Goal: Transaction & Acquisition: Purchase product/service

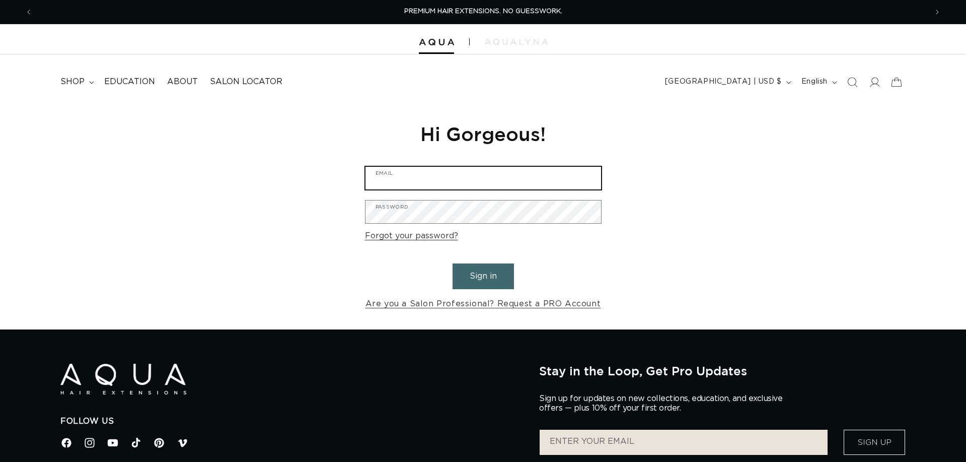
type input "barry@moxyspa.com"
click at [481, 272] on button "Sign in" at bounding box center [482, 276] width 61 height 26
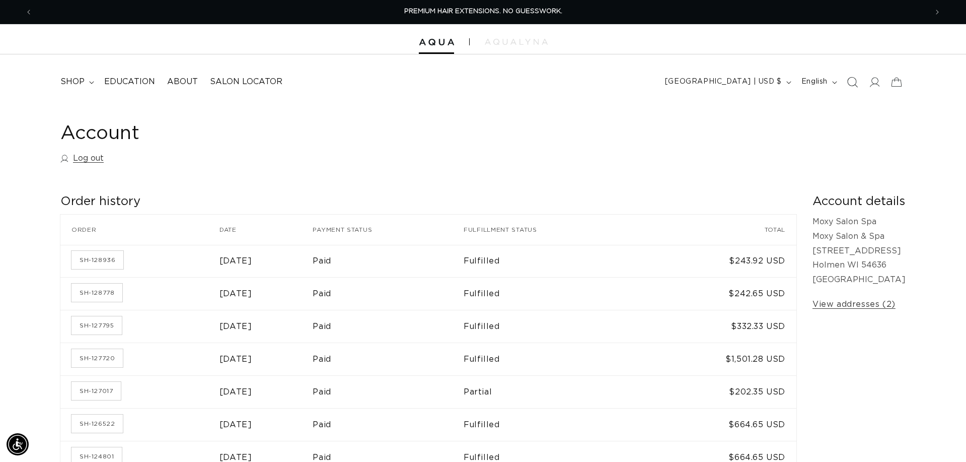
click at [856, 82] on icon "Search" at bounding box center [852, 82] width 11 height 11
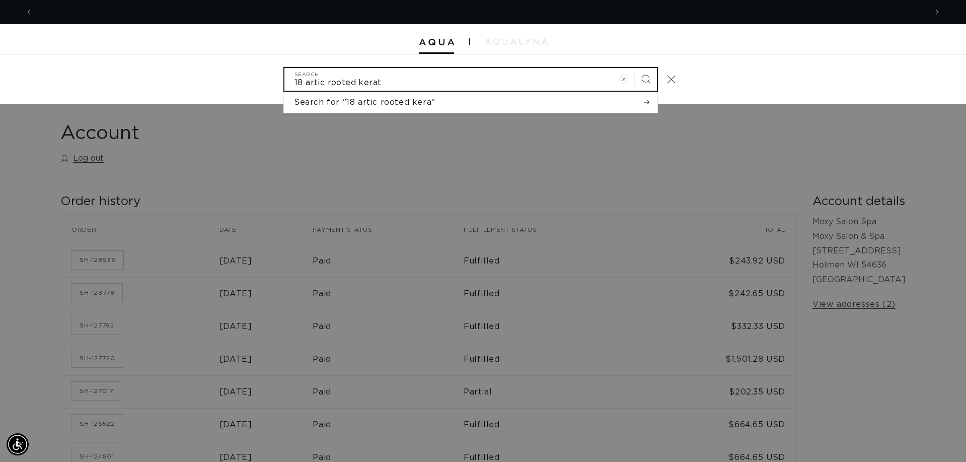
scroll to position [0, 894]
type input "18 artic rooted keratin"
click at [646, 78] on button "Search" at bounding box center [646, 79] width 22 height 22
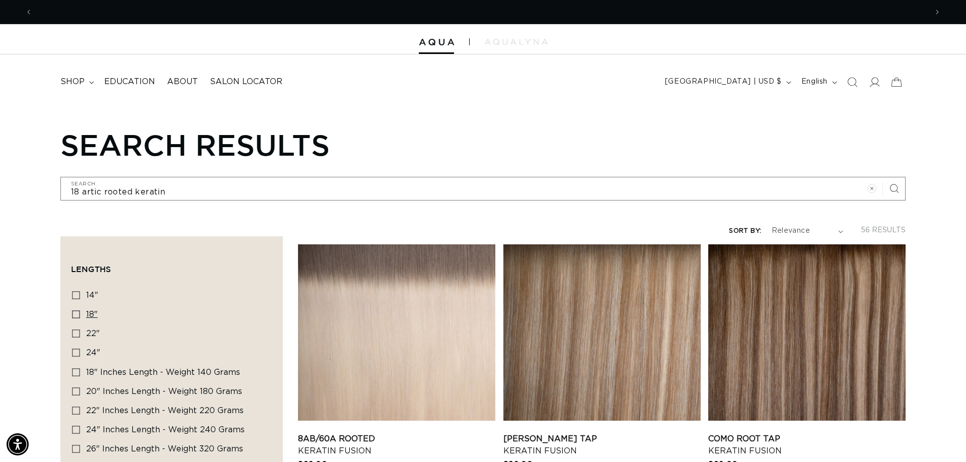
scroll to position [0, 1789]
click at [81, 315] on label "18" 18" (54 products)" at bounding box center [168, 314] width 193 height 19
click at [80, 315] on input "18" 18" (54 products)" at bounding box center [76, 314] width 8 height 8
checkbox input "true"
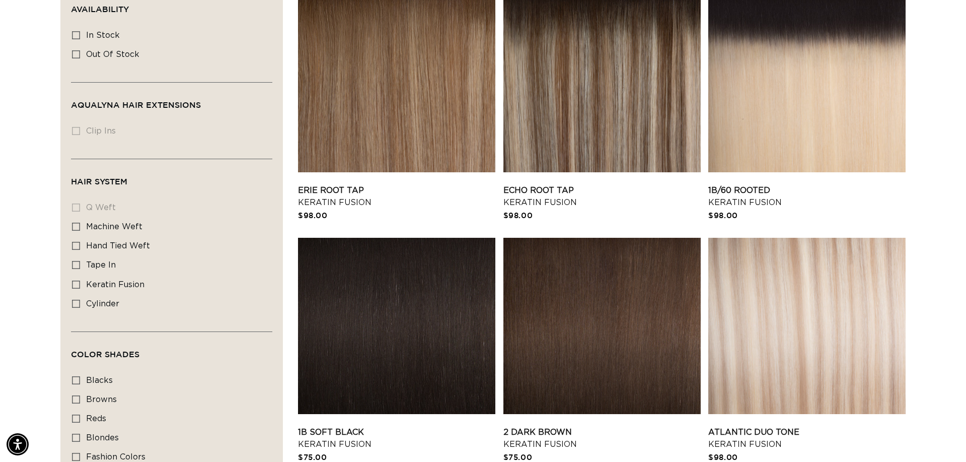
scroll to position [504, 0]
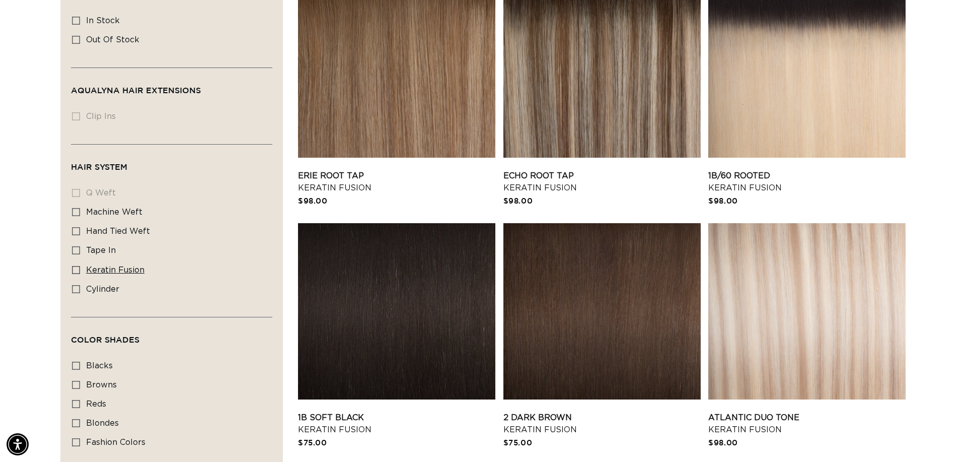
click at [74, 272] on icon at bounding box center [76, 270] width 8 height 8
click at [74, 272] on input "keratin fusion keratin fusion (47 products)" at bounding box center [76, 270] width 8 height 8
checkbox input "true"
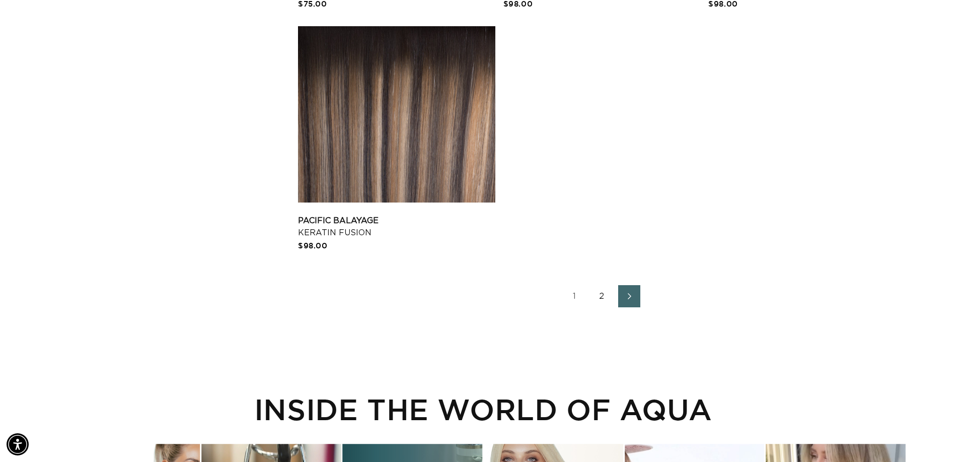
click at [596, 299] on link "2" at bounding box center [602, 296] width 22 height 22
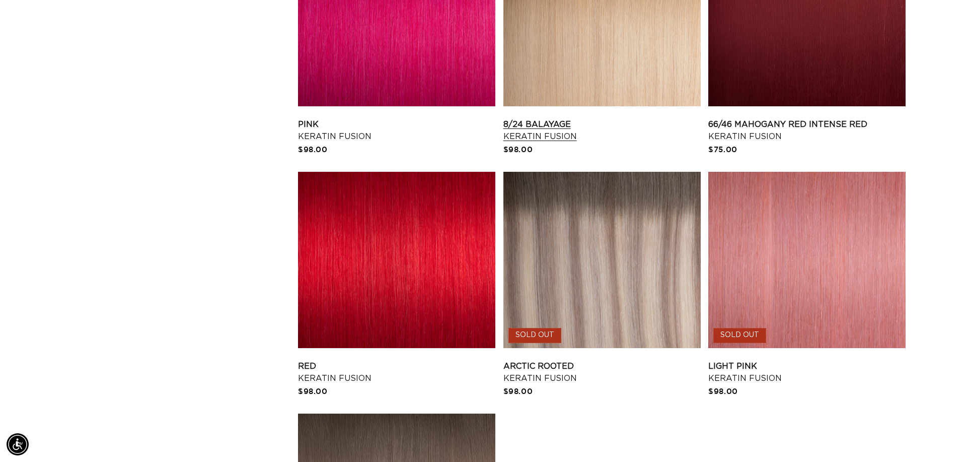
scroll to position [1532, 0]
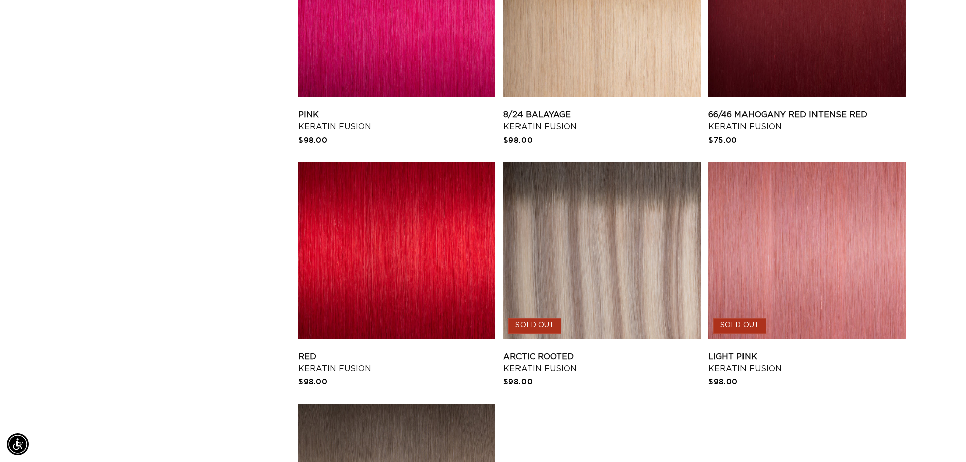
click at [579, 350] on link "Arctic Rooted Keratin Fusion" at bounding box center [601, 362] width 197 height 24
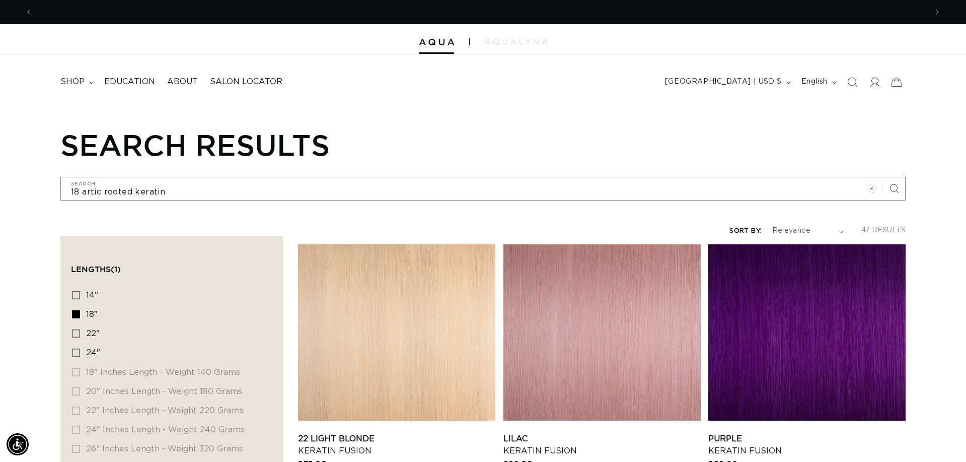
scroll to position [0, 894]
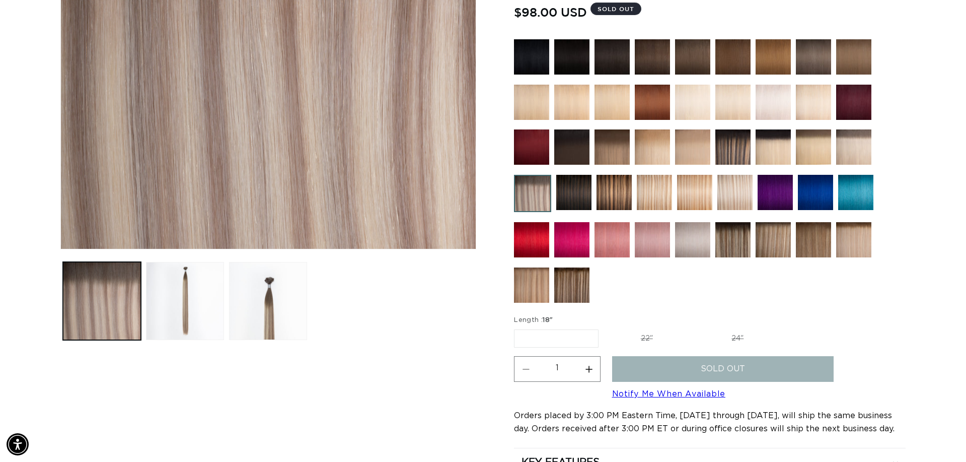
click at [645, 339] on label "22" Variant sold out or unavailable" at bounding box center [647, 338] width 86 height 17
click at [604, 328] on input "22" Variant sold out or unavailable" at bounding box center [603, 327] width 1 height 1
radio input "true"
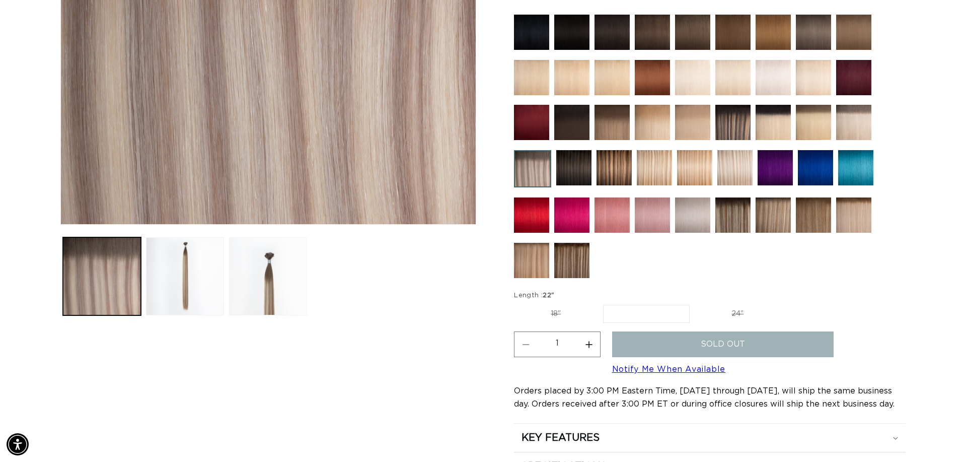
scroll to position [291, 0]
click at [729, 312] on label "24" Variant sold out or unavailable" at bounding box center [738, 313] width 86 height 17
click at [695, 303] on input "24" Variant sold out or unavailable" at bounding box center [695, 303] width 1 height 1
radio input "true"
click at [559, 314] on label "18" Variant sold out or unavailable" at bounding box center [556, 313] width 84 height 17
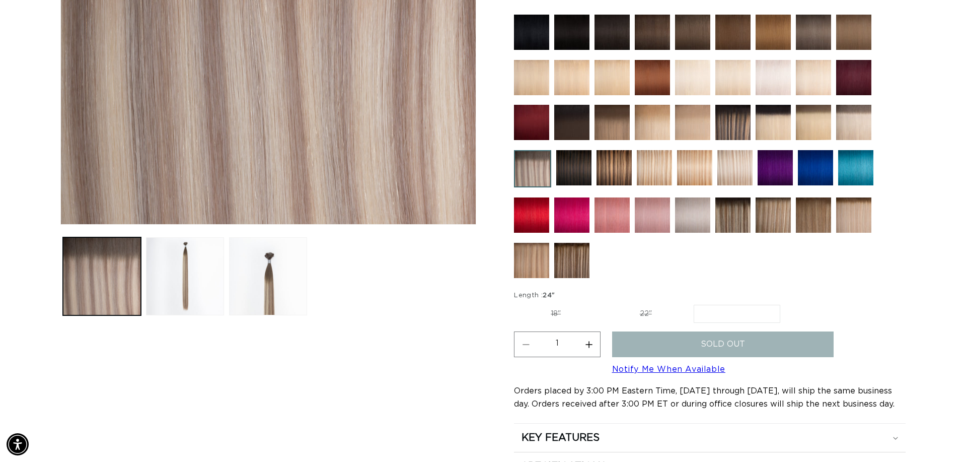
click at [517, 303] on input "18" Variant sold out or unavailable" at bounding box center [516, 303] width 1 height 1
radio input "true"
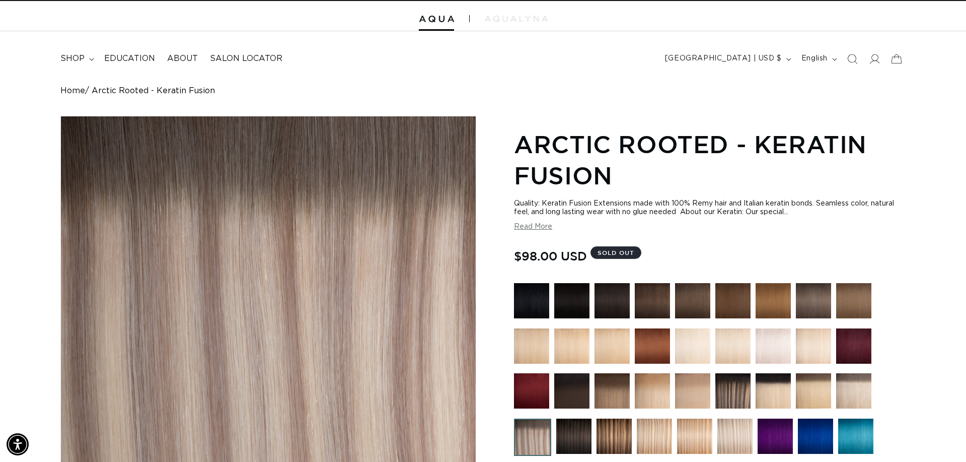
scroll to position [0, 894]
